Goal: Task Accomplishment & Management: Use online tool/utility

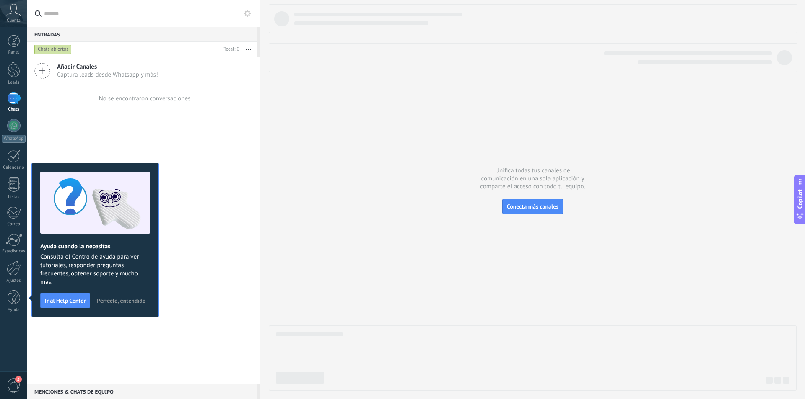
click at [130, 106] on div "No se encontraron conversaciones" at bounding box center [143, 98] width 93 height 27
click at [7, 130] on link "WhatsApp" at bounding box center [13, 131] width 27 height 24
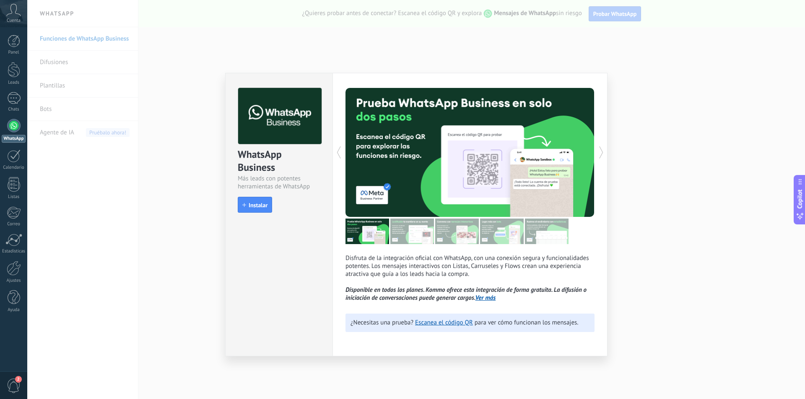
click at [257, 206] on span "Instalar" at bounding box center [257, 205] width 19 height 6
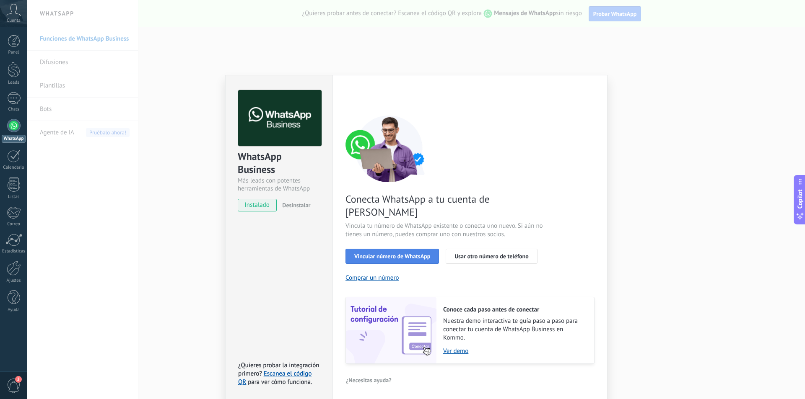
click at [378, 254] on span "Vincular número de WhatsApp" at bounding box center [392, 257] width 76 height 6
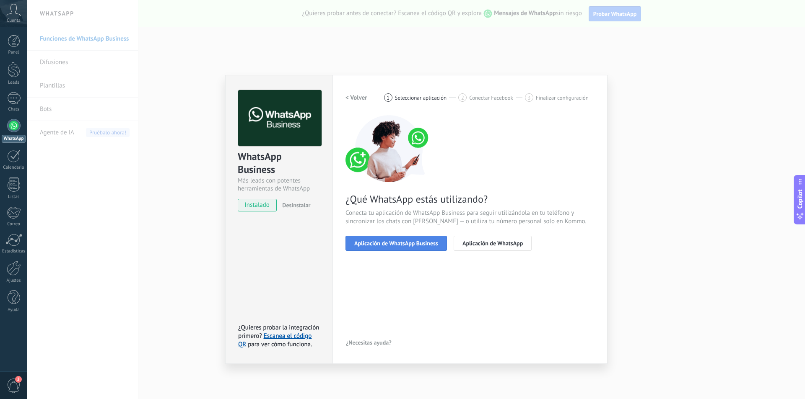
click at [388, 243] on span "Aplicación de WhatsApp Business" at bounding box center [396, 244] width 84 height 6
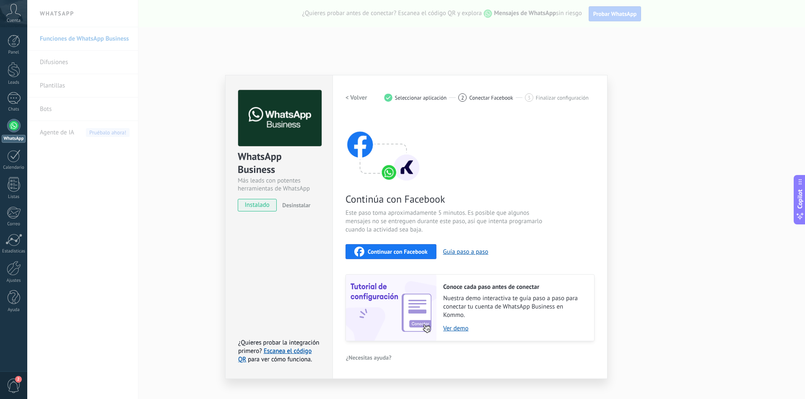
click at [388, 243] on div "Continúa con Facebook Este paso toma aproximadamente 5 minutos. Es posible que …" at bounding box center [469, 228] width 249 height 226
click at [402, 258] on button "Continuar con Facebook" at bounding box center [390, 251] width 91 height 15
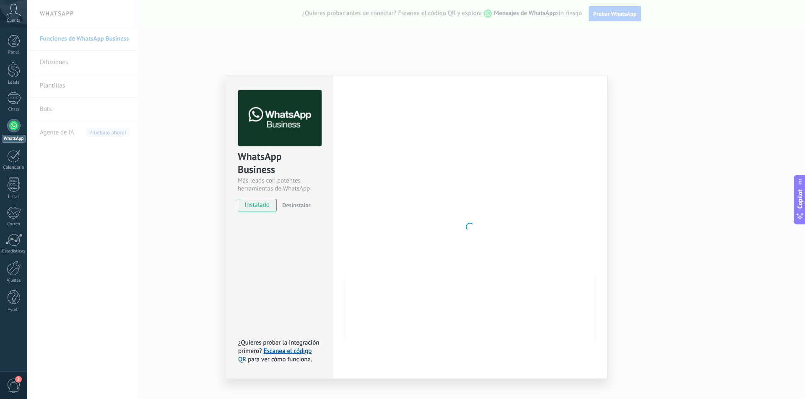
drag, startPoint x: 377, startPoint y: 397, endPoint x: 373, endPoint y: 408, distance: 11.5
click at [373, 399] on html ".abccls-1,.abccls-2{fill-rule:evenodd}.abccls-2{fill:#fff} .abfcls-1{fill:none}…" at bounding box center [402, 199] width 805 height 399
click at [352, 29] on div "WhatsApp Business Más leads con potentes herramientas de WhatsApp instalado Des…" at bounding box center [415, 199] width 777 height 399
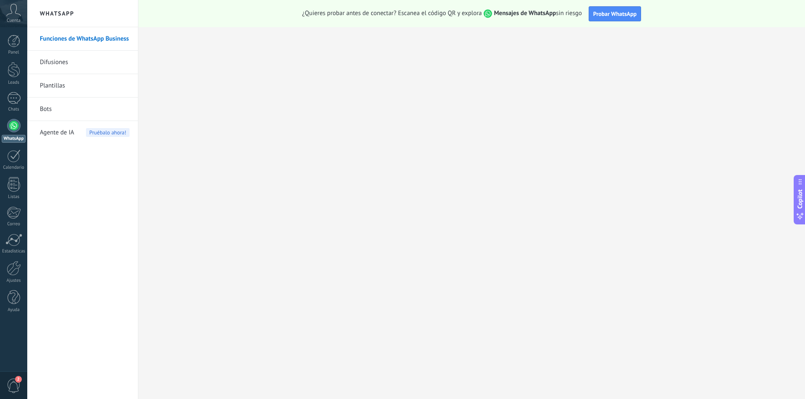
click at [19, 20] on span "Cuenta" at bounding box center [14, 20] width 14 height 5
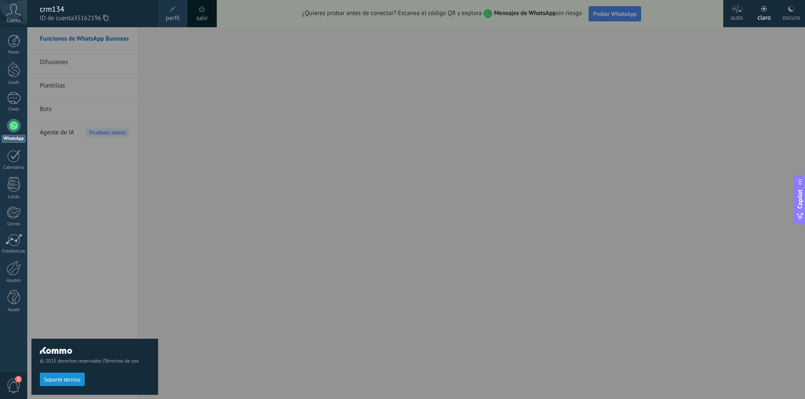
click at [204, 26] on div "salir" at bounding box center [201, 13] width 29 height 27
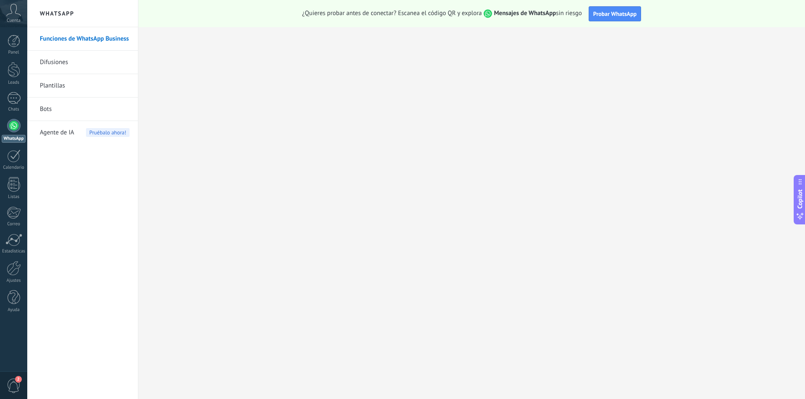
click at [24, 386] on div "2" at bounding box center [13, 386] width 27 height 28
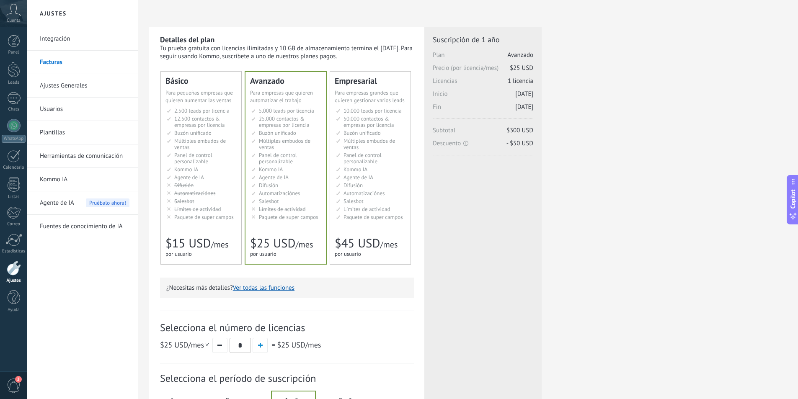
click at [10, 6] on icon at bounding box center [13, 10] width 15 height 13
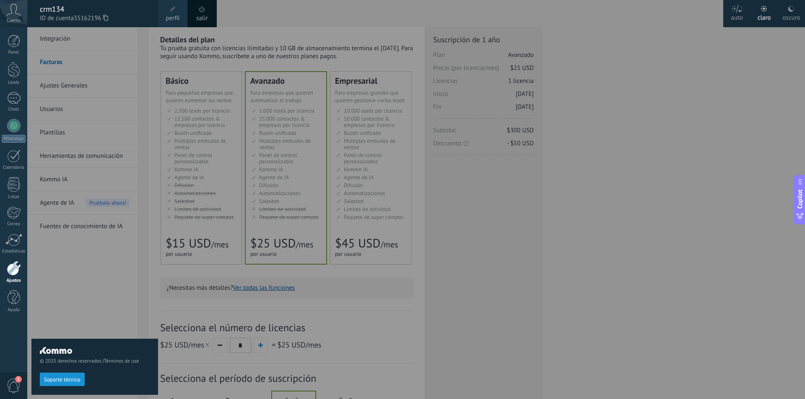
drag, startPoint x: 204, startPoint y: 13, endPoint x: 200, endPoint y: 16, distance: 4.8
click at [202, 14] on div "salir" at bounding box center [201, 13] width 29 height 27
